Goal: Browse casually: Explore the website without a specific task or goal

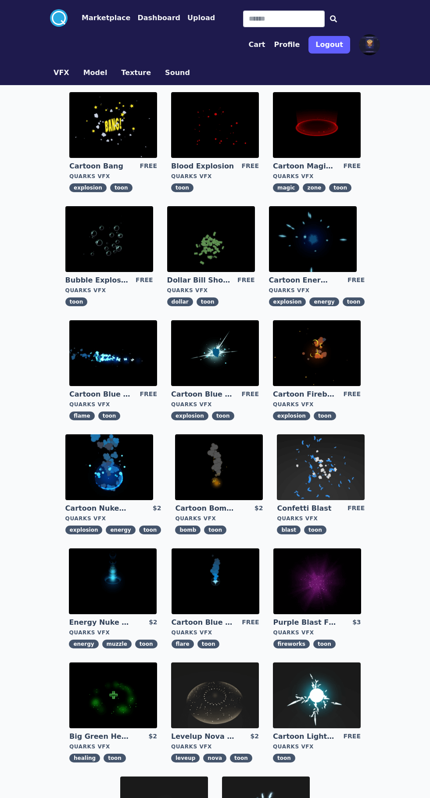
click at [93, 360] on img at bounding box center [113, 353] width 88 height 66
click at [243, 22] on input "Search" at bounding box center [284, 19] width 82 height 17
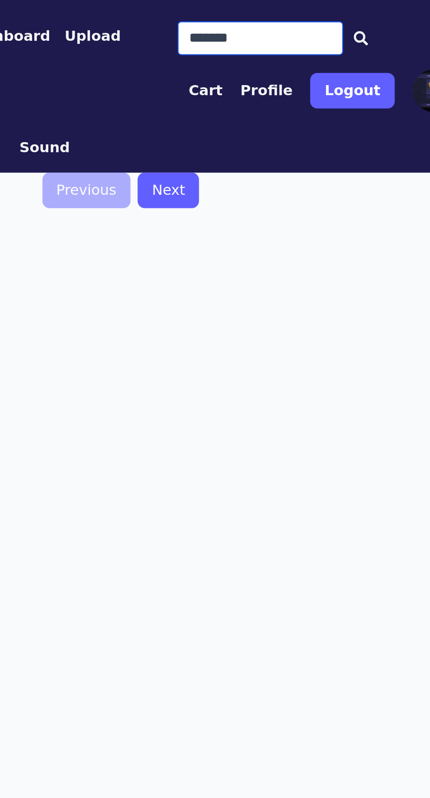
click at [266, 21] on input "*******" at bounding box center [284, 19] width 82 height 17
type input "*"
click at [177, 168] on div "Previous Next" at bounding box center [215, 373] width 337 height 576
type input "*******"
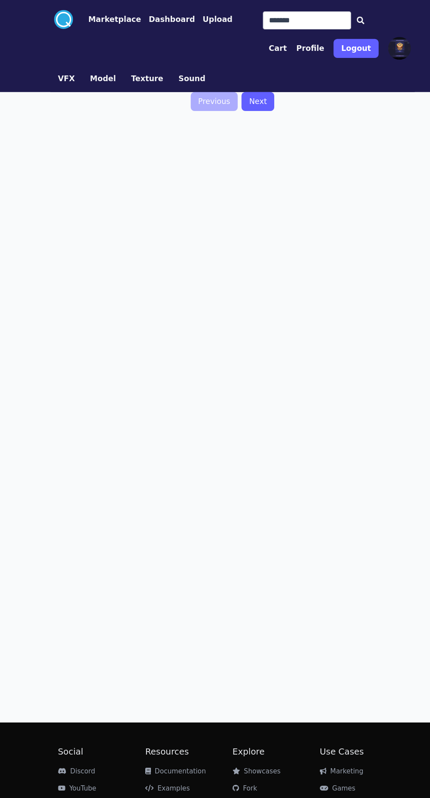
click at [59, 73] on button "VFX" at bounding box center [62, 73] width 16 height 11
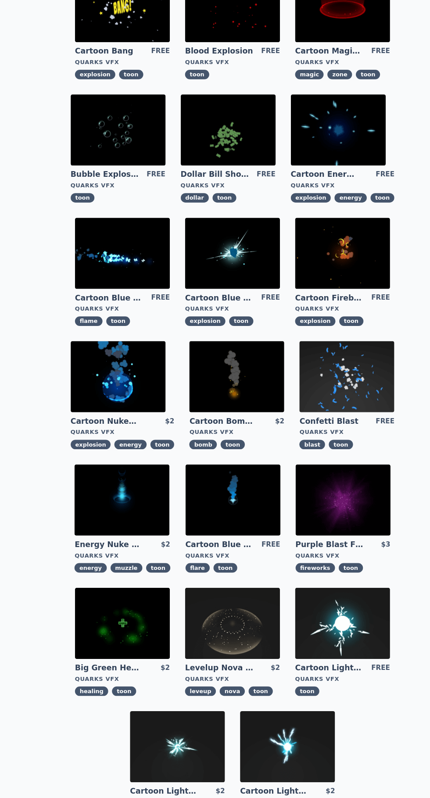
scroll to position [62, 0]
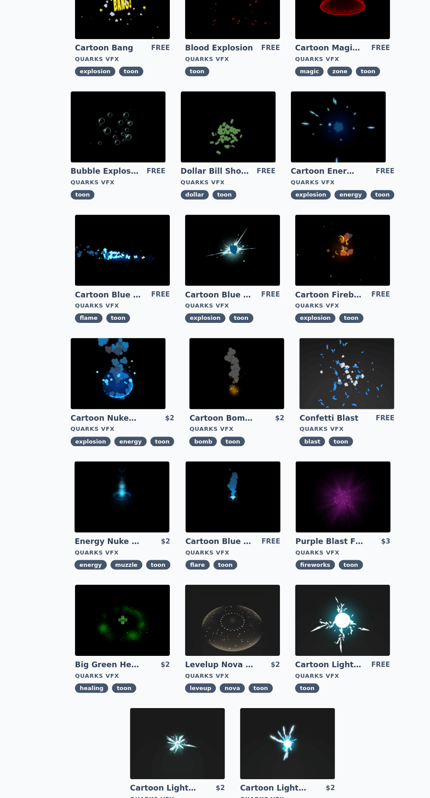
click at [120, 631] on img at bounding box center [113, 634] width 88 height 66
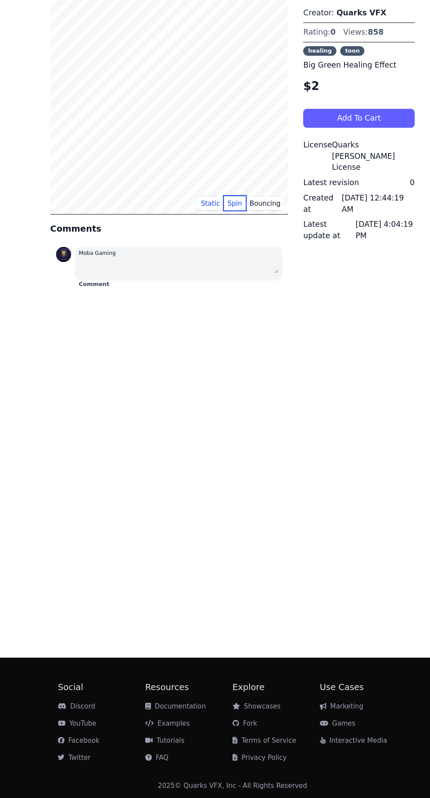
click at [223, 251] on button "Spin" at bounding box center [217, 247] width 21 height 13
click at [254, 248] on button "Bouncing" at bounding box center [245, 247] width 36 height 13
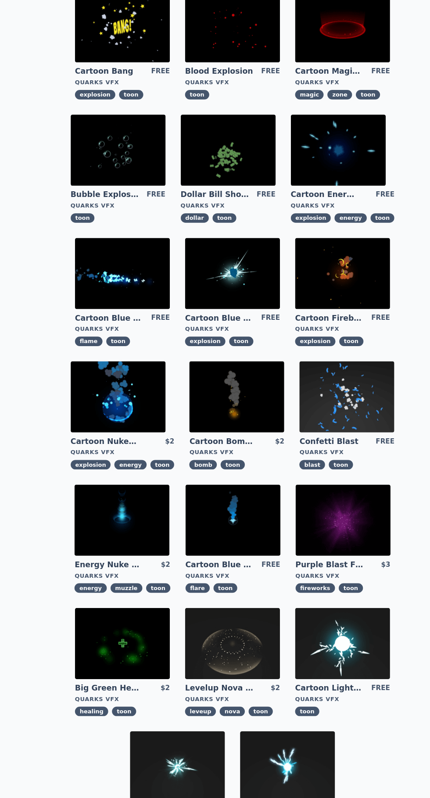
scroll to position [4, 0]
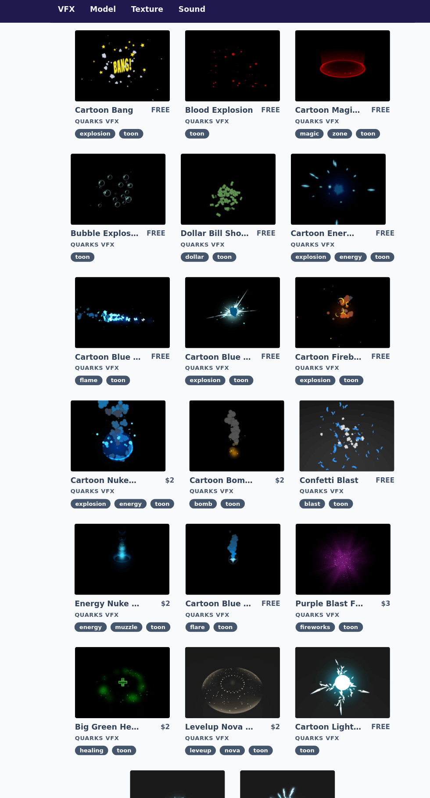
click at [334, 467] on img at bounding box center [321, 464] width 88 height 66
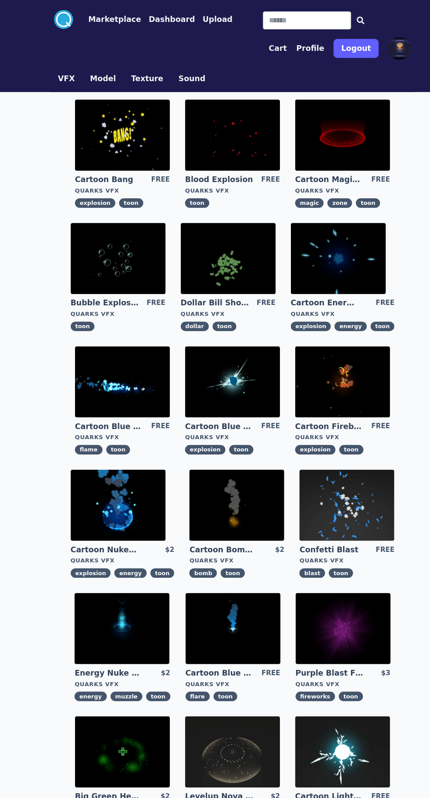
click at [129, 372] on img at bounding box center [113, 353] width 88 height 66
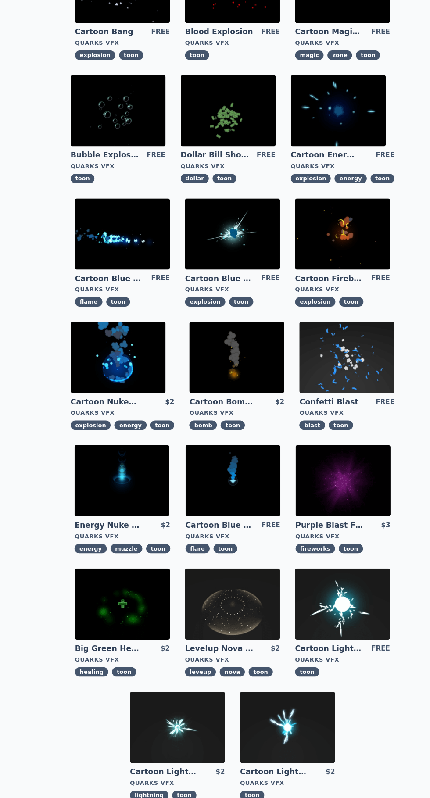
scroll to position [77, 0]
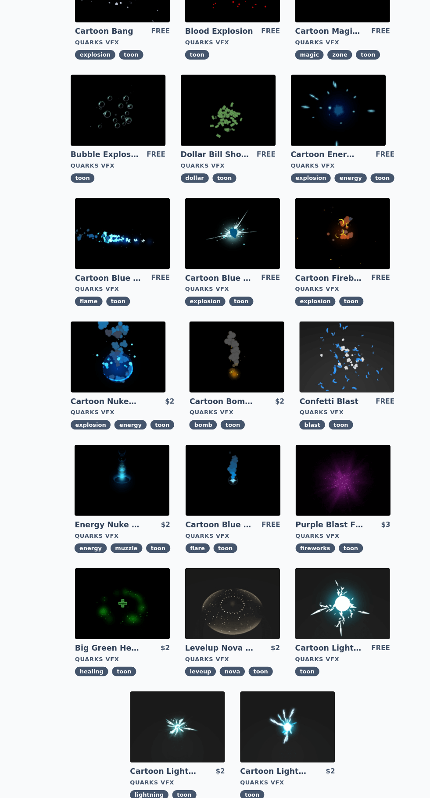
click at [321, 640] on img at bounding box center [317, 619] width 88 height 66
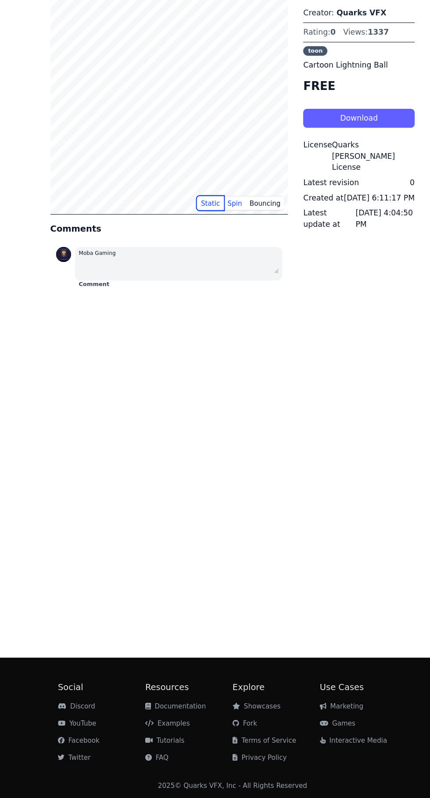
click at [192, 248] on button "Static" at bounding box center [194, 247] width 25 height 13
click at [252, 242] on button "Bouncing" at bounding box center [245, 247] width 36 height 13
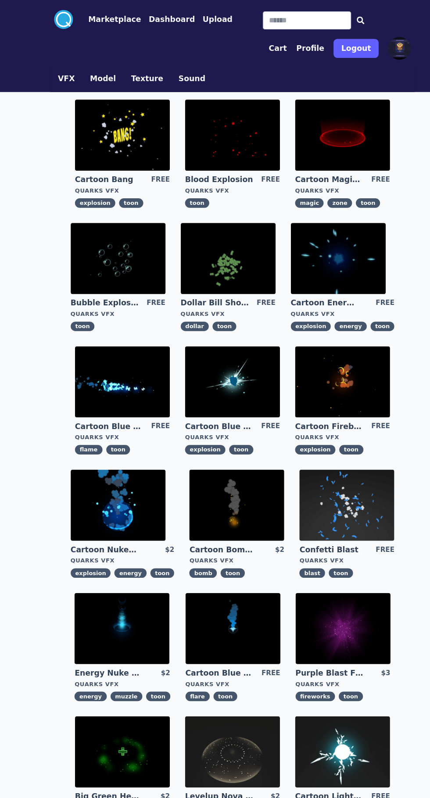
click at [345, 127] on img at bounding box center [317, 125] width 88 height 66
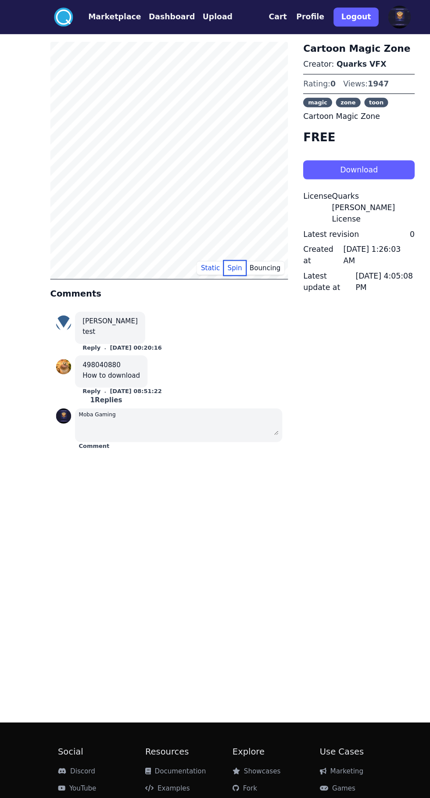
click at [220, 248] on button "Spin" at bounding box center [217, 247] width 21 height 13
click at [254, 245] on button "Bouncing" at bounding box center [245, 247] width 36 height 13
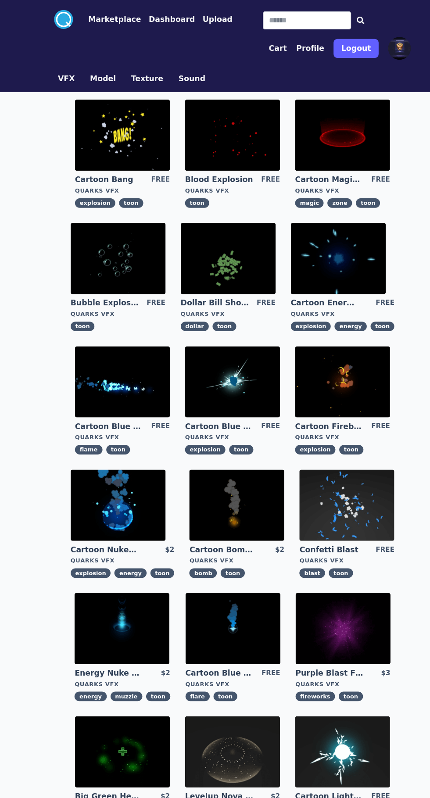
click at [224, 352] on img at bounding box center [215, 353] width 88 height 66
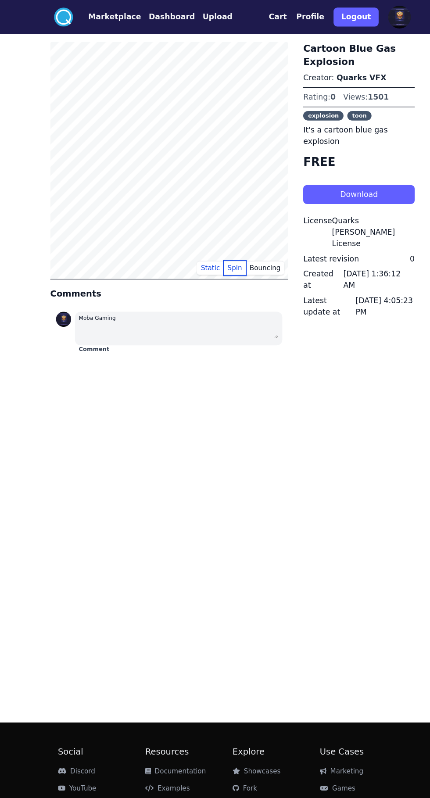
click at [222, 248] on button "Spin" at bounding box center [217, 247] width 21 height 13
click at [256, 245] on button "Bouncing" at bounding box center [245, 247] width 36 height 13
click at [204, 244] on button "Static" at bounding box center [194, 247] width 25 height 13
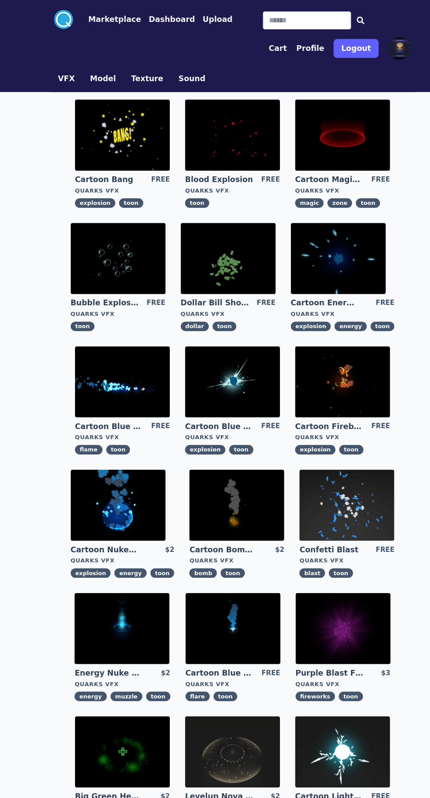
type input "*******"
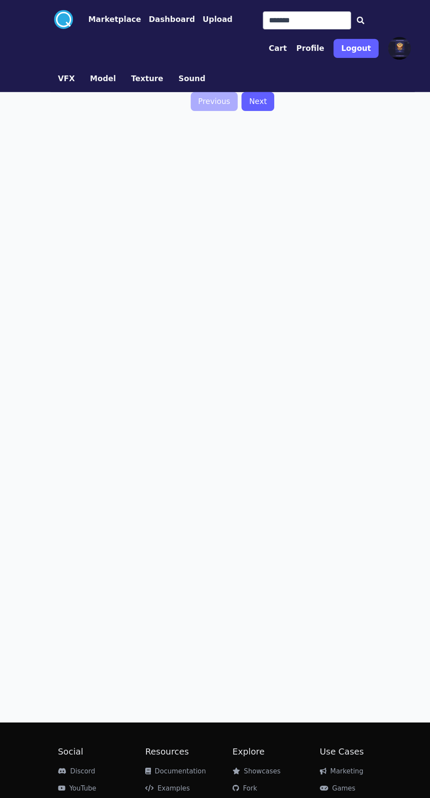
click at [122, 72] on button "Texture" at bounding box center [136, 73] width 30 height 11
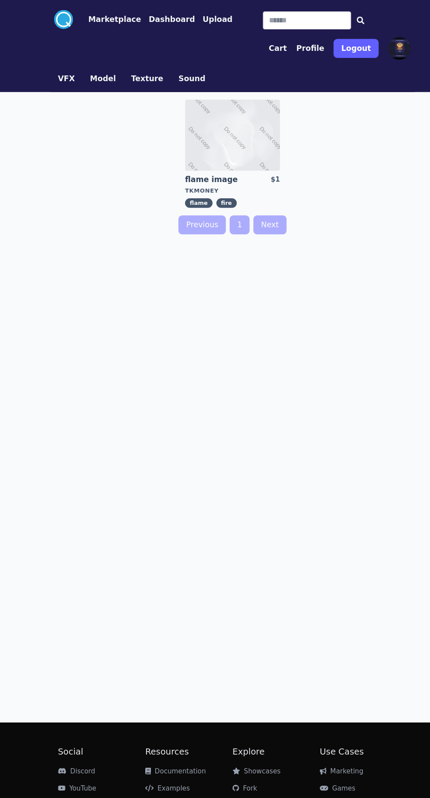
click at [192, 122] on img at bounding box center [215, 125] width 88 height 66
click at [121, 72] on button "Texture" at bounding box center [136, 73] width 30 height 11
click at [86, 72] on button "Model" at bounding box center [95, 73] width 24 height 11
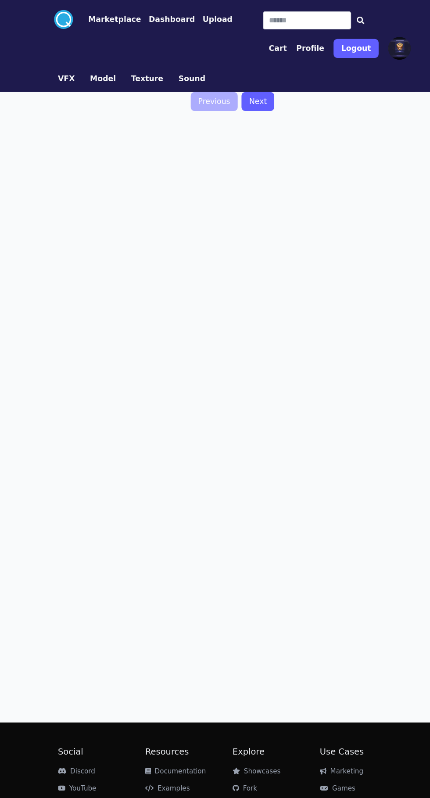
click at [84, 68] on button "Model" at bounding box center [95, 73] width 24 height 11
click at [165, 68] on button "Sound" at bounding box center [177, 73] width 25 height 11
click at [94, 13] on button "Marketplace" at bounding box center [106, 18] width 49 height 11
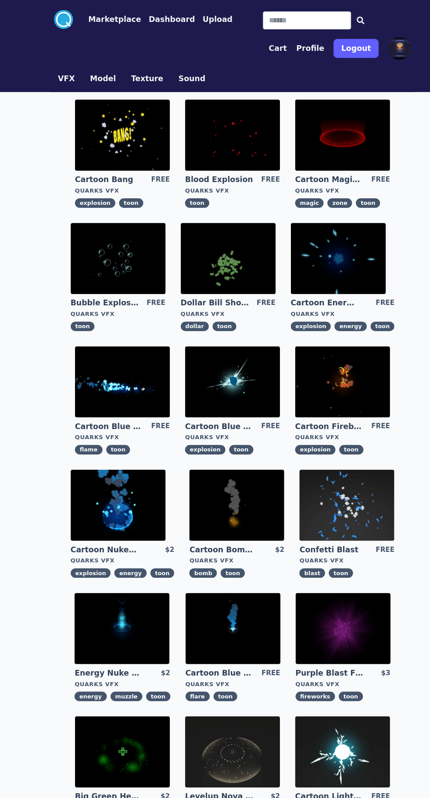
click at [94, 18] on button "Marketplace" at bounding box center [106, 18] width 49 height 11
click at [140, 17] on button "Dashboard" at bounding box center [158, 18] width 43 height 11
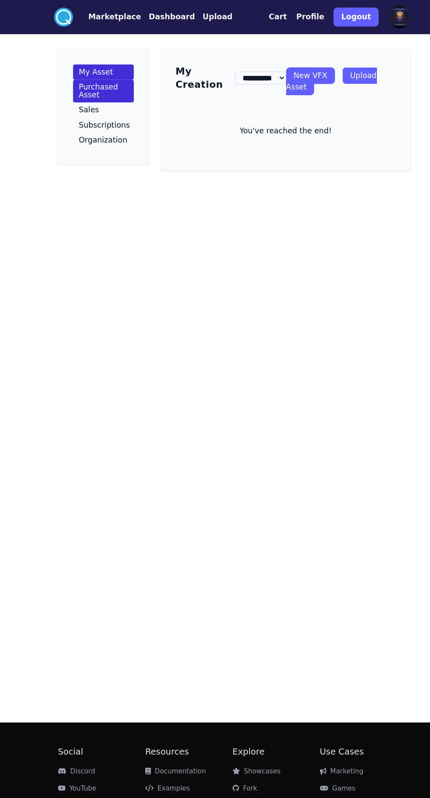
click at [82, 87] on p "Purchased Asset" at bounding box center [96, 84] width 46 height 14
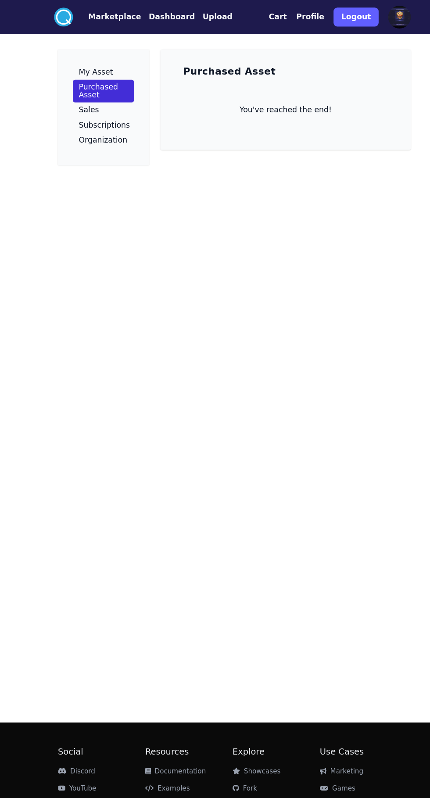
click at [187, 15] on button "Upload" at bounding box center [201, 16] width 28 height 11
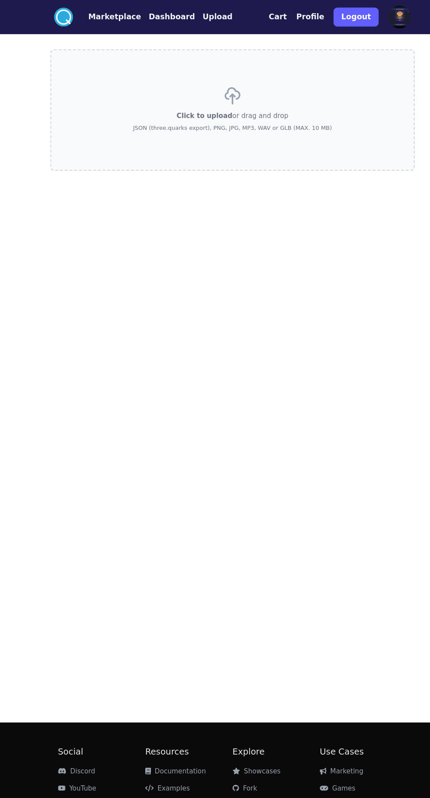
click at [89, 20] on button "Marketplace" at bounding box center [106, 16] width 49 height 11
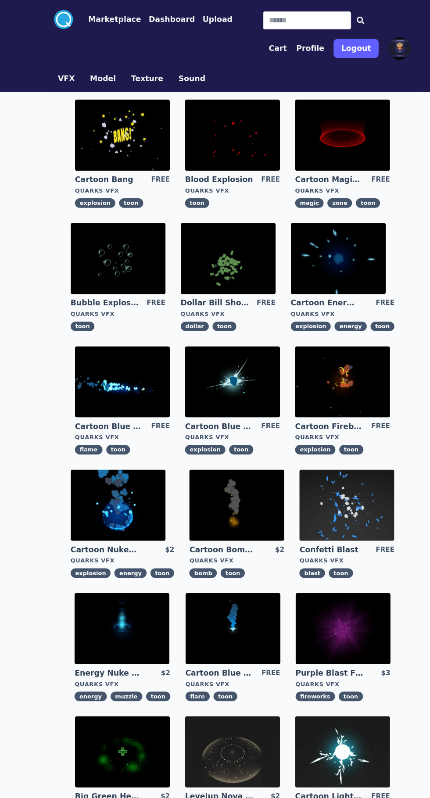
click at [58, 75] on button "VFX" at bounding box center [62, 73] width 16 height 11
click at [91, 118] on img at bounding box center [113, 125] width 88 height 66
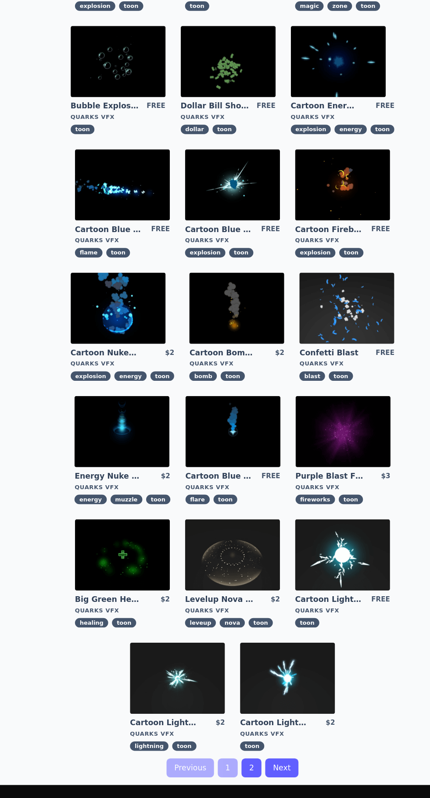
scroll to position [138, 0]
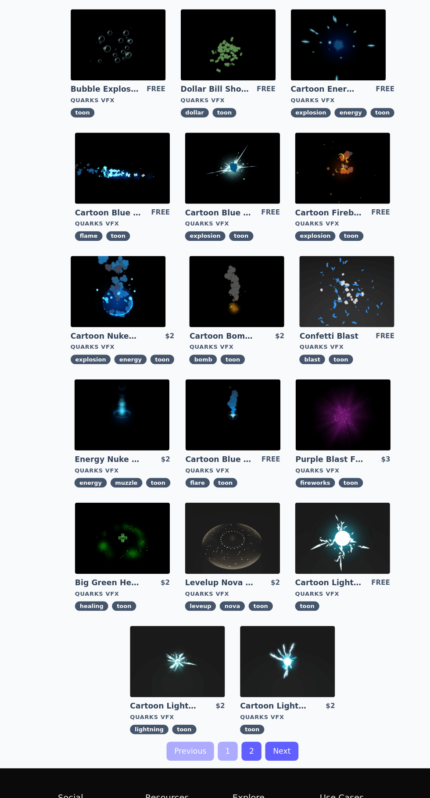
click at [278, 678] on img at bounding box center [266, 672] width 88 height 66
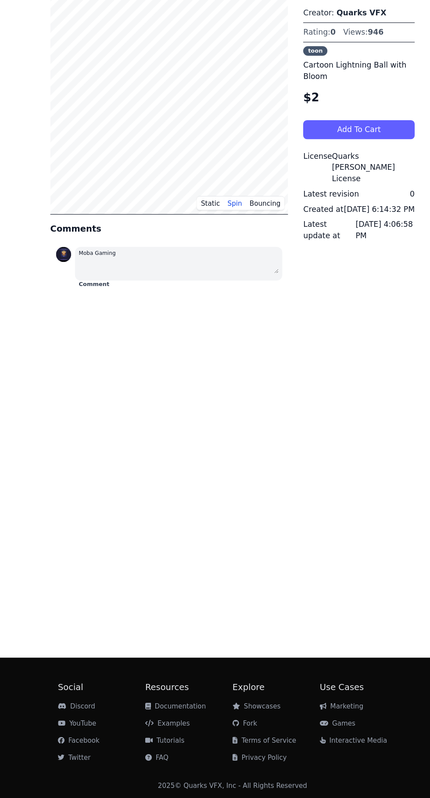
scroll to position [5, 0]
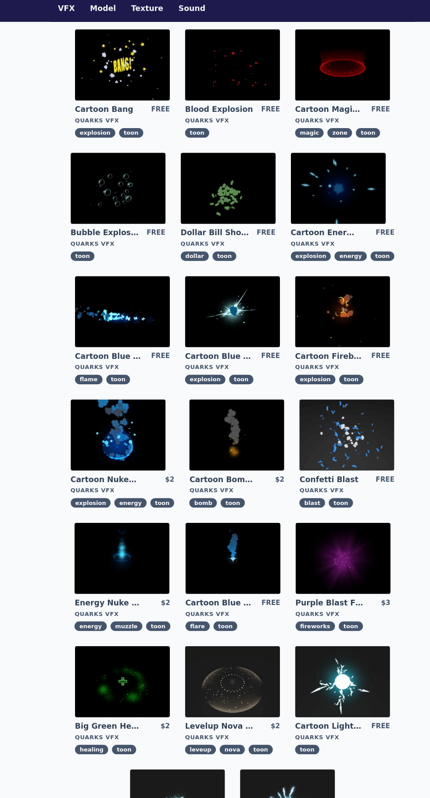
click at [182, 691] on img at bounding box center [215, 691] width 88 height 66
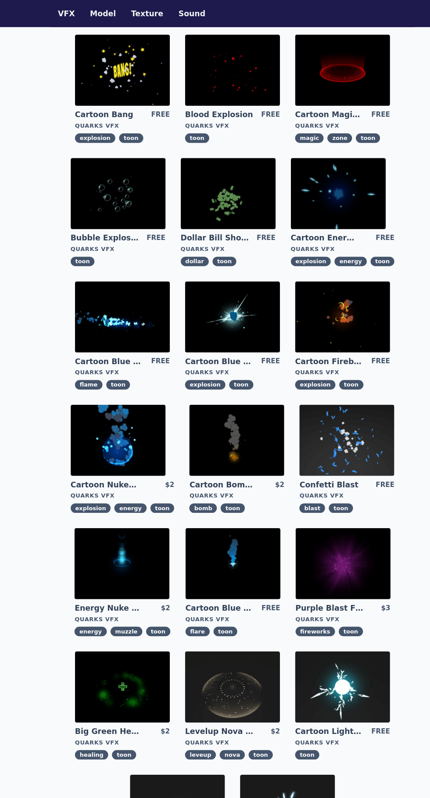
click at [352, 345] on img at bounding box center [317, 353] width 88 height 66
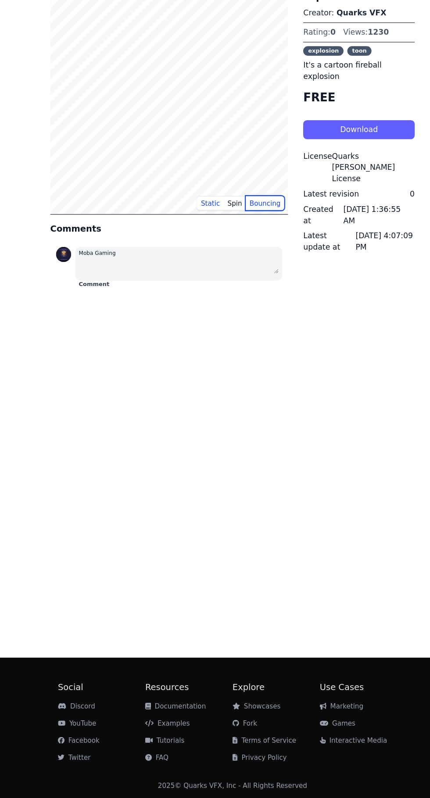
click at [244, 248] on button "Bouncing" at bounding box center [245, 247] width 36 height 13
click at [201, 248] on button "Static" at bounding box center [194, 247] width 25 height 13
click at [216, 248] on button "Spin" at bounding box center [217, 247] width 21 height 13
